Goal: Navigation & Orientation: Find specific page/section

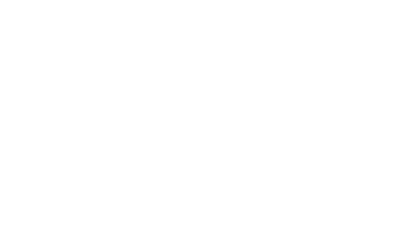
click at [230, 46] on body at bounding box center [197, 112] width 395 height 225
